Goal: Ask a question

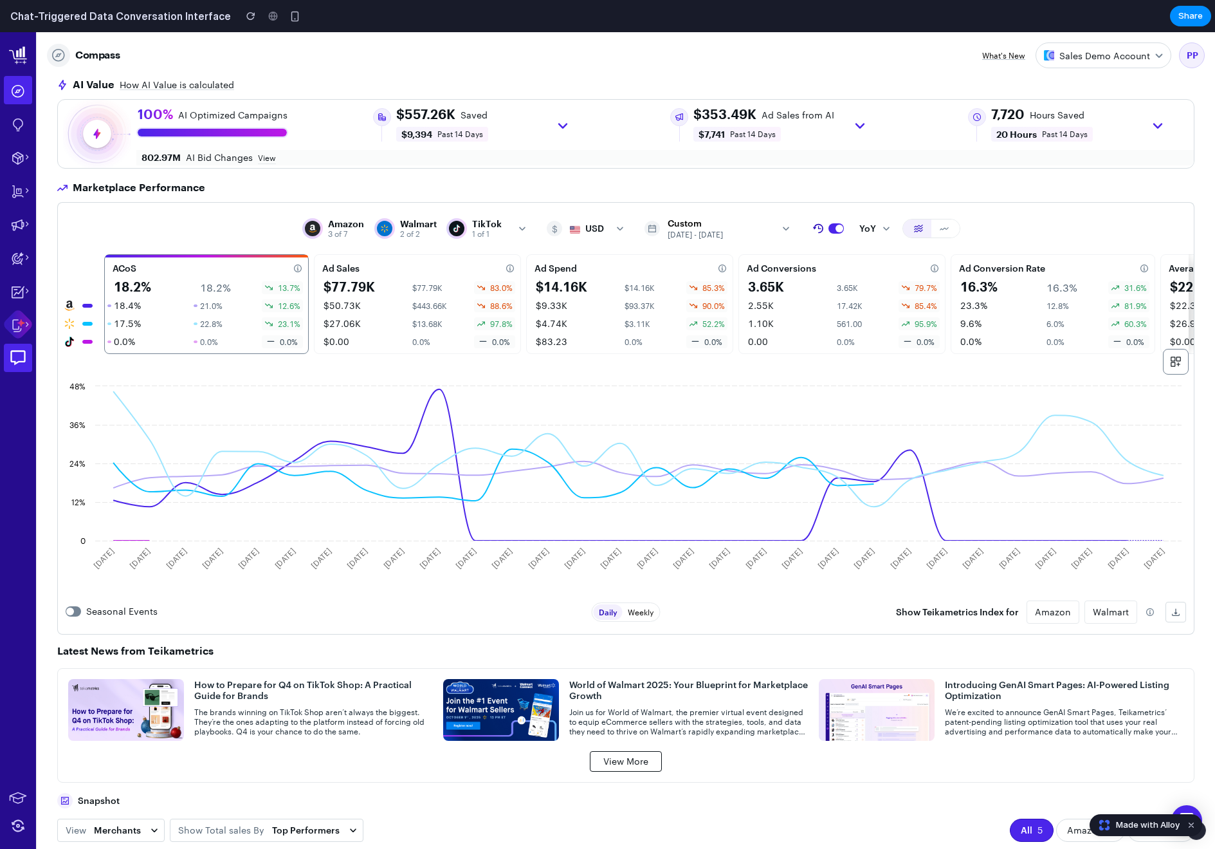
click at [19, 282] on div at bounding box center [20, 291] width 32 height 28
click at [18, 367] on div at bounding box center [18, 358] width 28 height 28
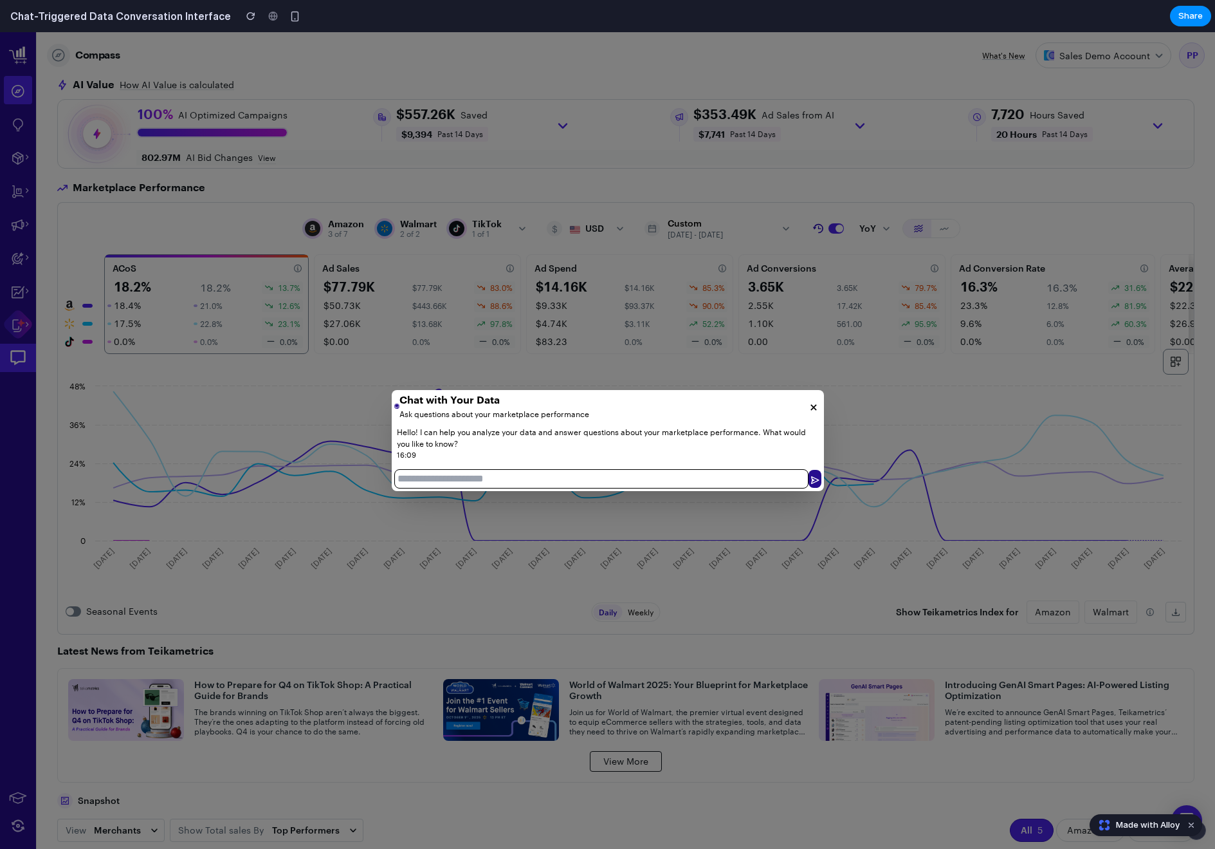
click at [437, 427] on p "Hello! I can help you analyze your data and answer questions about your marketp…" at bounding box center [608, 437] width 422 height 23
drag, startPoint x: 402, startPoint y: 414, endPoint x: 679, endPoint y: 463, distance: 282.2
click at [679, 463] on div "Chat with Your Data Ask questions about your marketplace performance Hello! I c…" at bounding box center [608, 441] width 432 height 102
click at [679, 463] on div "Hello! I can help you analyze your data and answer questions about your marketp…" at bounding box center [608, 444] width 432 height 45
click at [518, 476] on input "text" at bounding box center [601, 478] width 414 height 19
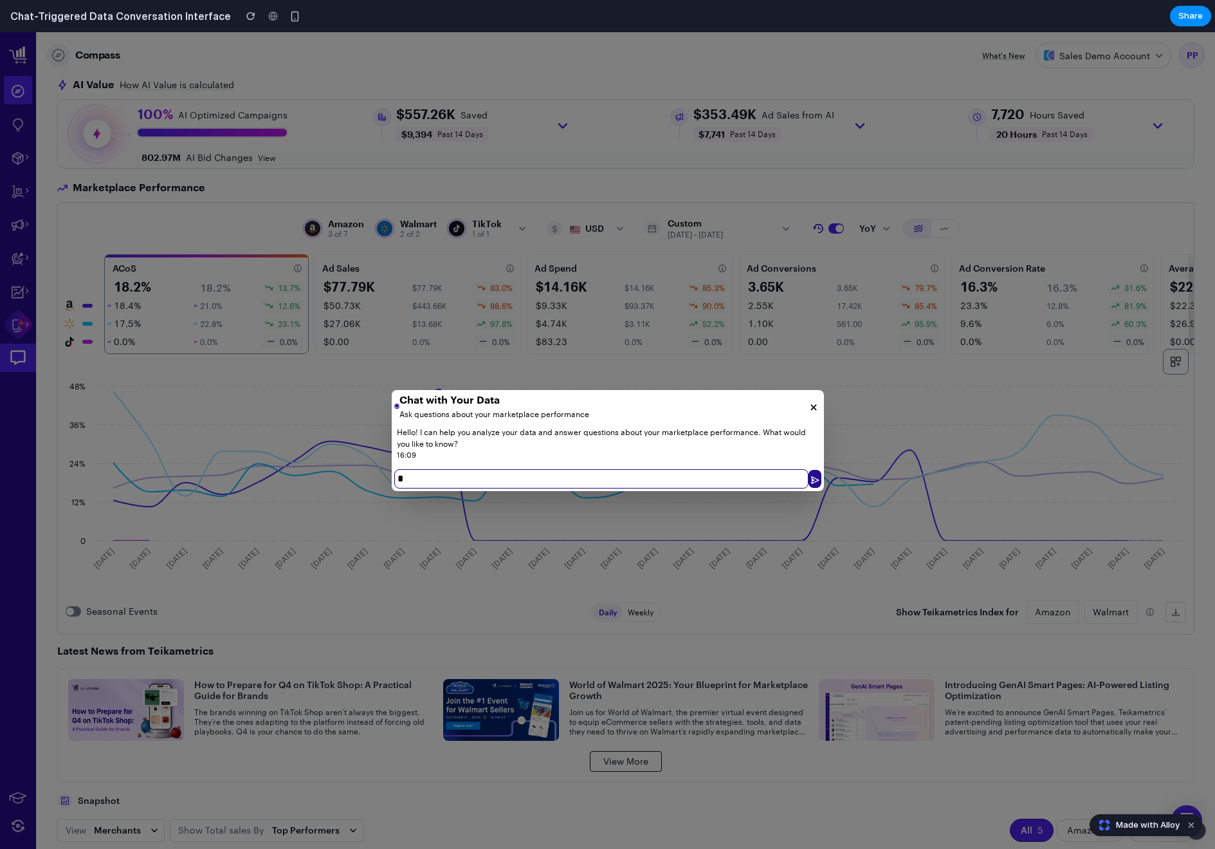
type input "**"
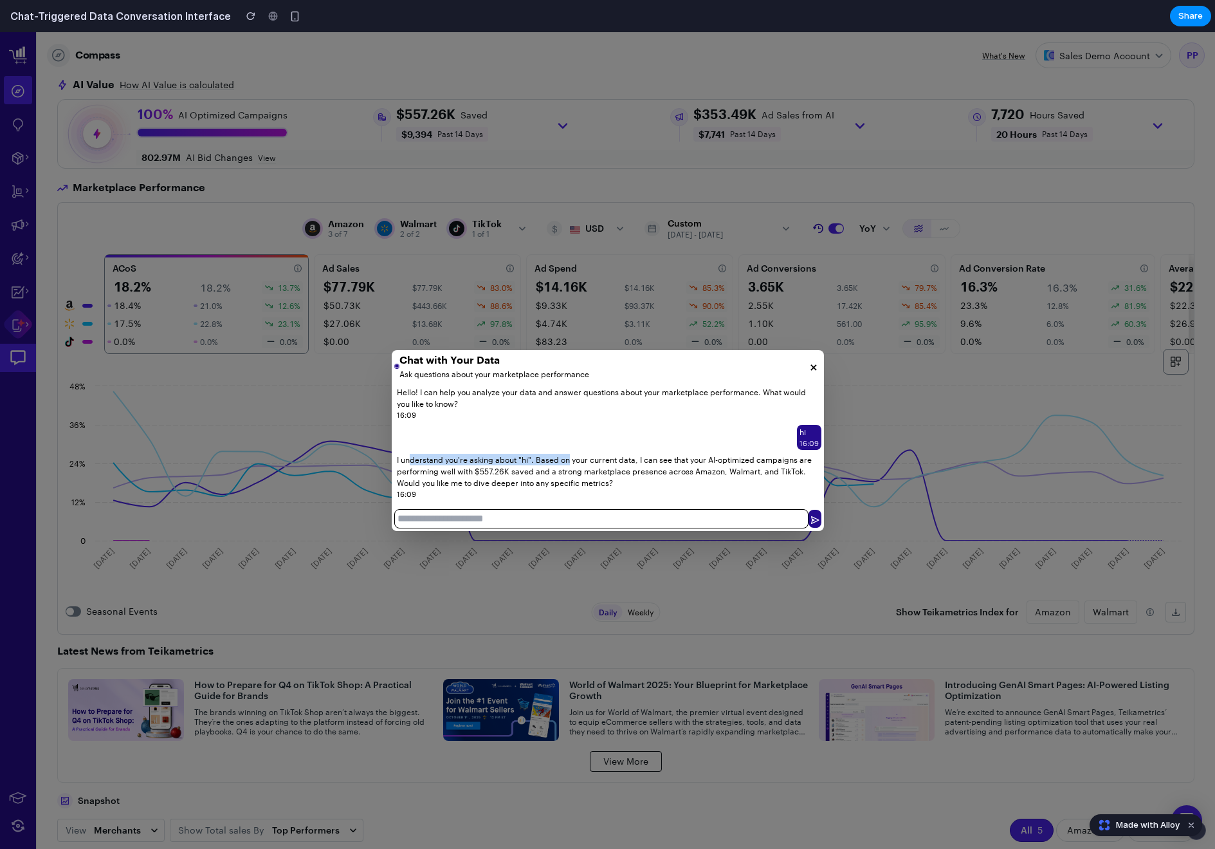
drag, startPoint x: 412, startPoint y: 461, endPoint x: 568, endPoint y: 461, distance: 155.1
click at [568, 461] on p "I understand you're asking about "hi". Based on your current data, I can see th…" at bounding box center [608, 471] width 422 height 35
drag, startPoint x: 542, startPoint y: 459, endPoint x: 640, endPoint y: 459, distance: 97.8
click at [640, 459] on p "I understand you're asking about "hi". Based on your current data, I can see th…" at bounding box center [608, 471] width 422 height 35
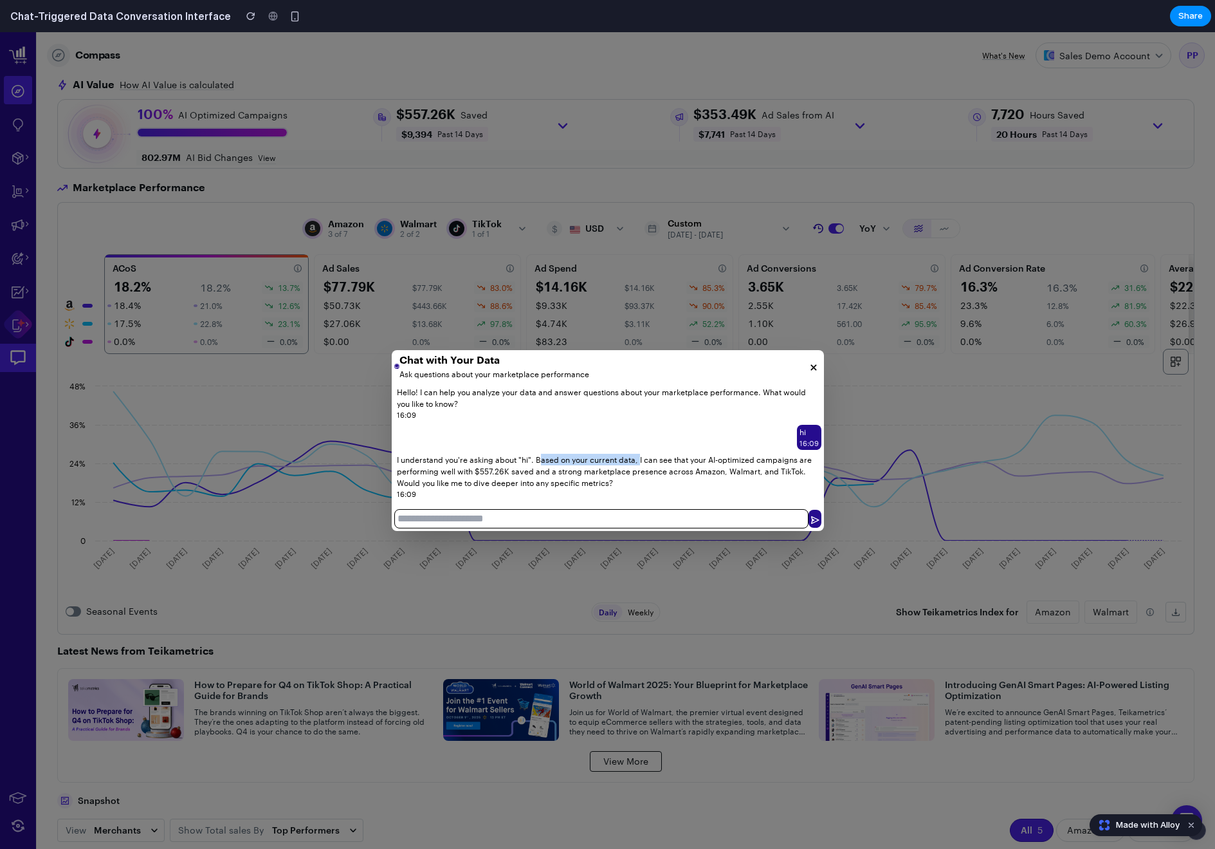
click at [640, 459] on p "I understand you're asking about "hi". Based on your current data, I can see th…" at bounding box center [608, 471] width 422 height 35
drag, startPoint x: 640, startPoint y: 459, endPoint x: 775, endPoint y: 459, distance: 135.1
click at [775, 459] on p "I understand you're asking about "hi". Based on your current data, I can see th…" at bounding box center [608, 471] width 422 height 35
drag, startPoint x: 441, startPoint y: 474, endPoint x: 649, endPoint y: 495, distance: 209.6
click at [649, 495] on div "I understand you're asking about "hi". Based on your current data, I can see th…" at bounding box center [607, 476] width 427 height 49
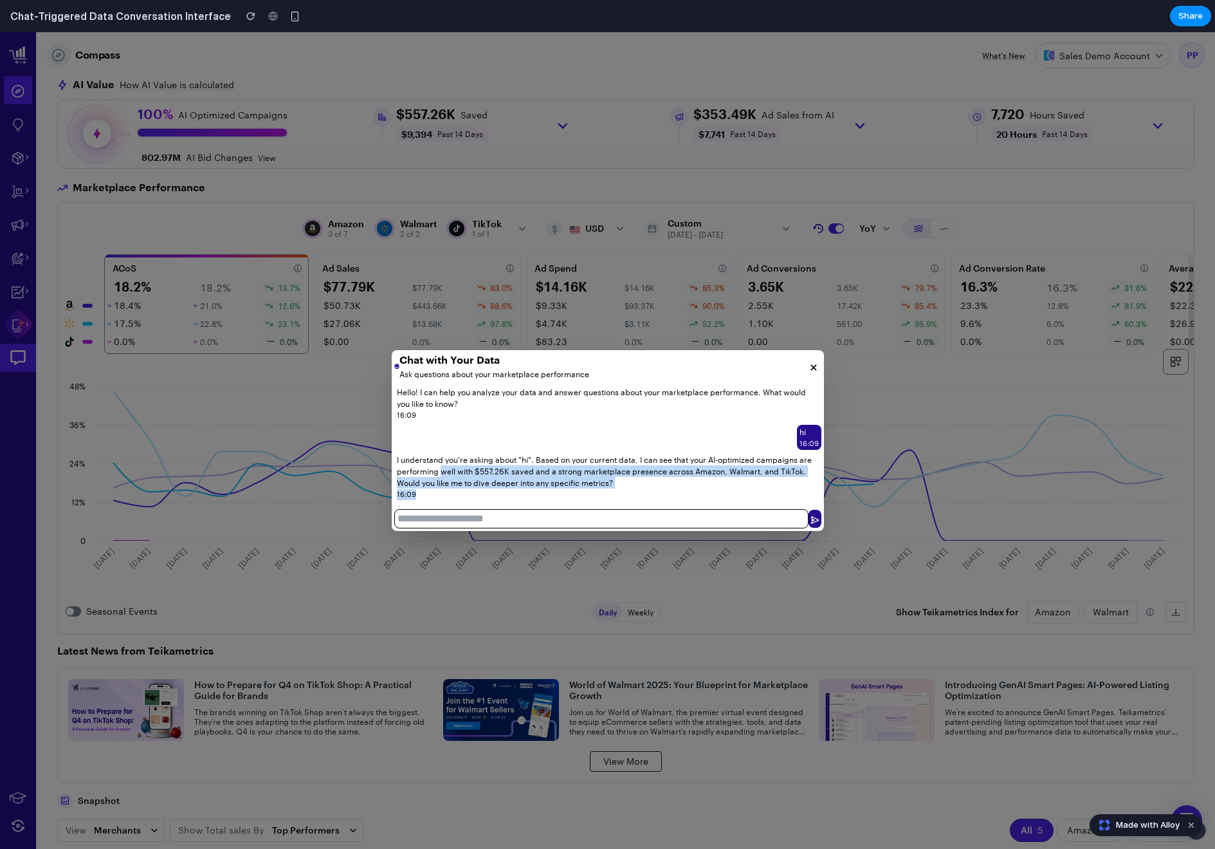
click at [649, 495] on p "16:09" at bounding box center [608, 494] width 422 height 11
